Goal: Information Seeking & Learning: Learn about a topic

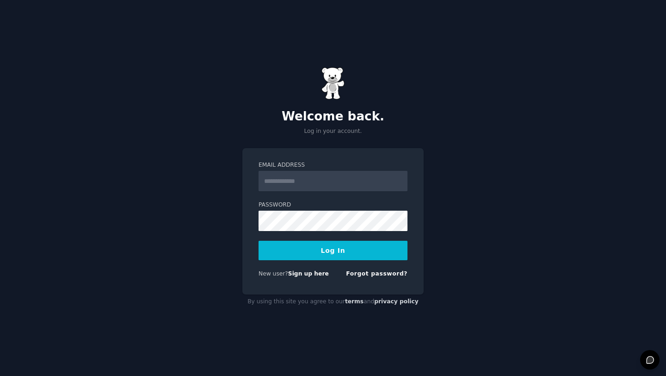
click at [288, 174] on input "Email Address" at bounding box center [333, 181] width 149 height 20
click at [315, 176] on input "Email Address" at bounding box center [333, 181] width 149 height 20
click at [329, 122] on h2 "Welcome back." at bounding box center [332, 116] width 181 height 15
click at [330, 80] on img at bounding box center [333, 83] width 23 height 32
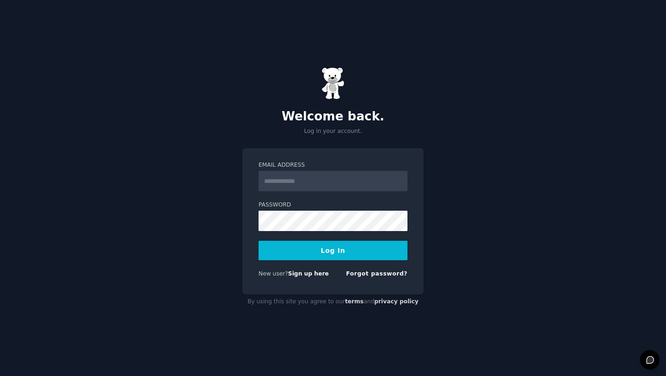
click at [329, 197] on form "Email Address Password Log In New user? Sign up here Forgot password?" at bounding box center [333, 221] width 149 height 120
click at [324, 187] on input "Email Address" at bounding box center [333, 181] width 149 height 20
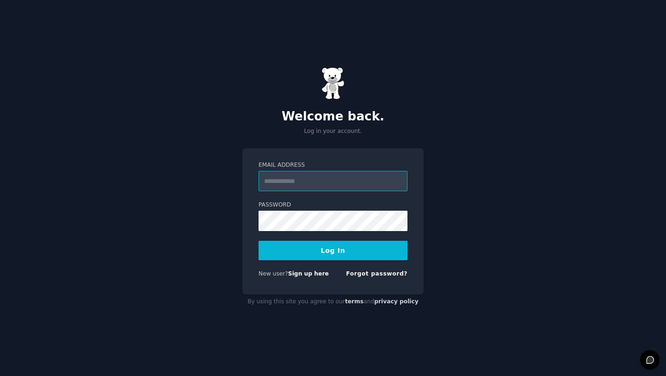
click at [324, 187] on input "Email Address" at bounding box center [333, 181] width 149 height 20
drag, startPoint x: 324, startPoint y: 187, endPoint x: 264, endPoint y: 201, distance: 61.7
click at [264, 200] on form "Email Address Password Log In New user? Sign up here Forgot password?" at bounding box center [333, 221] width 149 height 120
click at [287, 210] on div "Password" at bounding box center [333, 216] width 149 height 30
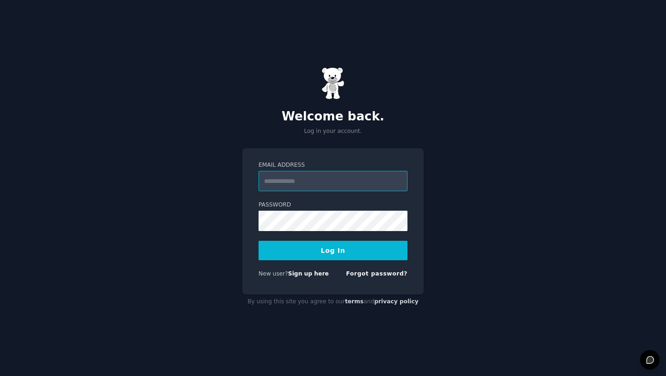
click at [284, 173] on input "Email Address" at bounding box center [333, 181] width 149 height 20
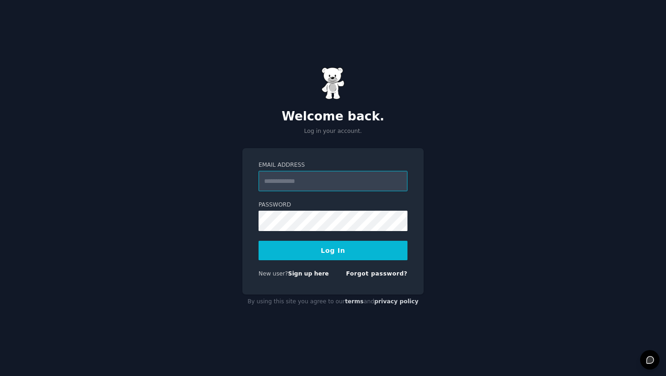
click at [284, 173] on input "Email Address" at bounding box center [333, 181] width 149 height 20
type input "******"
type input "**********"
click at [310, 210] on div "Password" at bounding box center [333, 216] width 149 height 30
click at [346, 253] on button "Log In" at bounding box center [333, 250] width 149 height 19
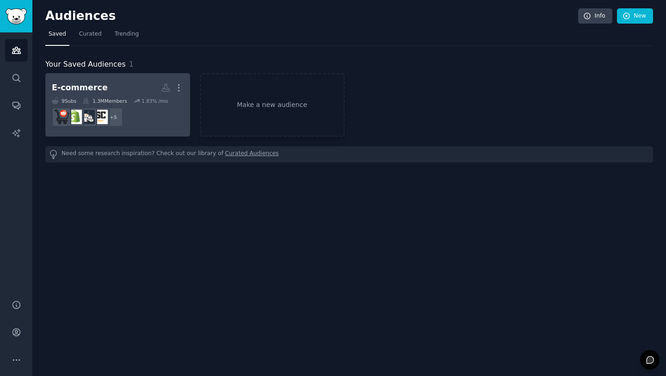
click at [154, 92] on h2 "E-commerce Custom Audience More" at bounding box center [118, 88] width 132 height 16
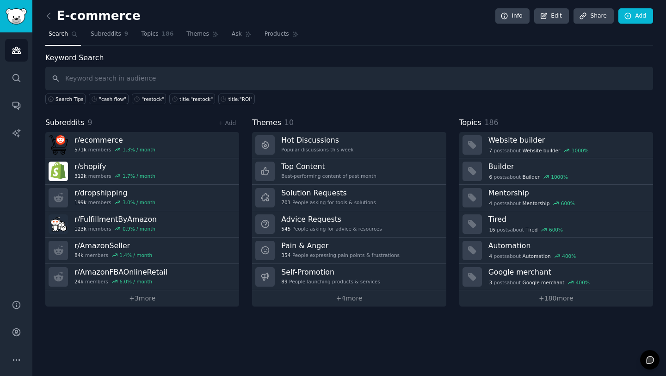
click at [121, 80] on input "text" at bounding box center [349, 79] width 608 height 24
type input "Mone"
type input "Optimisation"
